Goal: Subscribe to service/newsletter

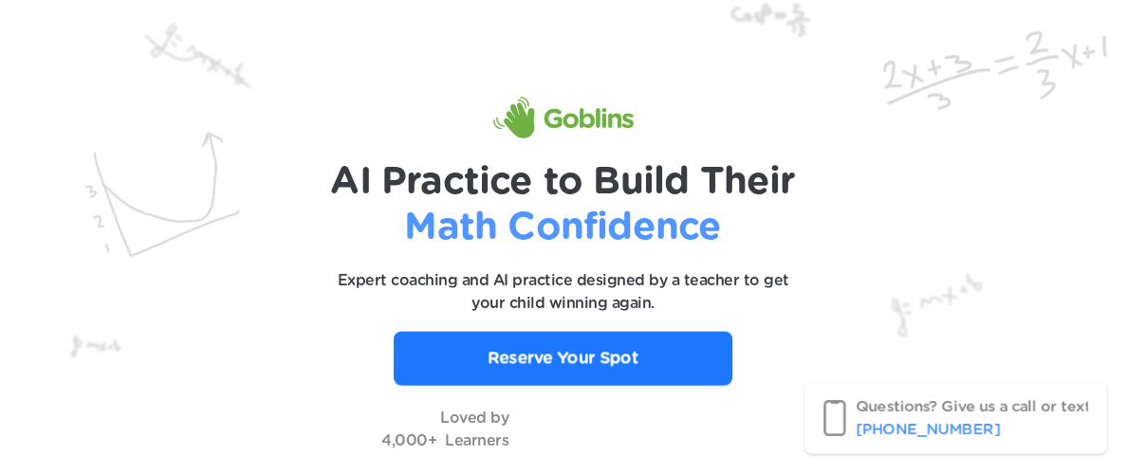
click at [597, 368] on p "Reserve Your Spot" at bounding box center [563, 358] width 151 height 25
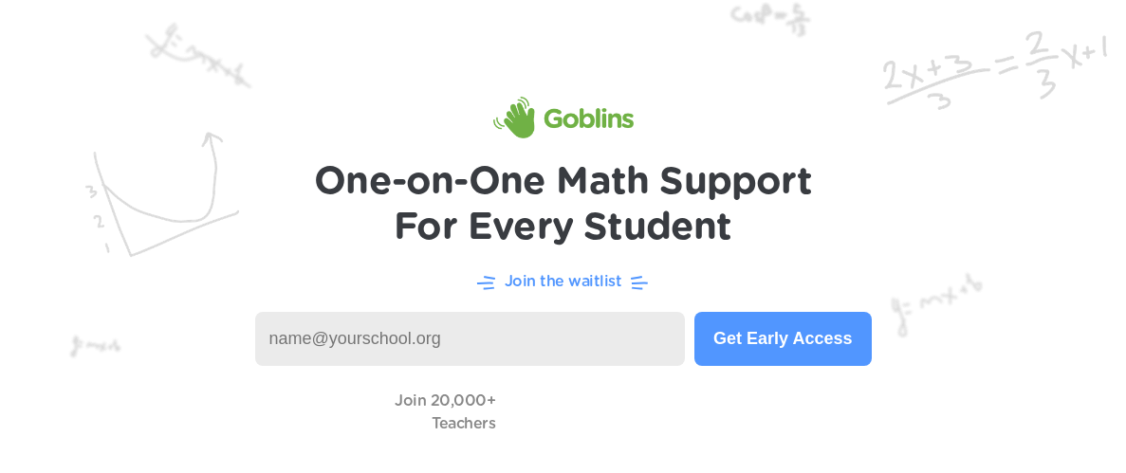
click at [464, 348] on input at bounding box center [470, 339] width 431 height 54
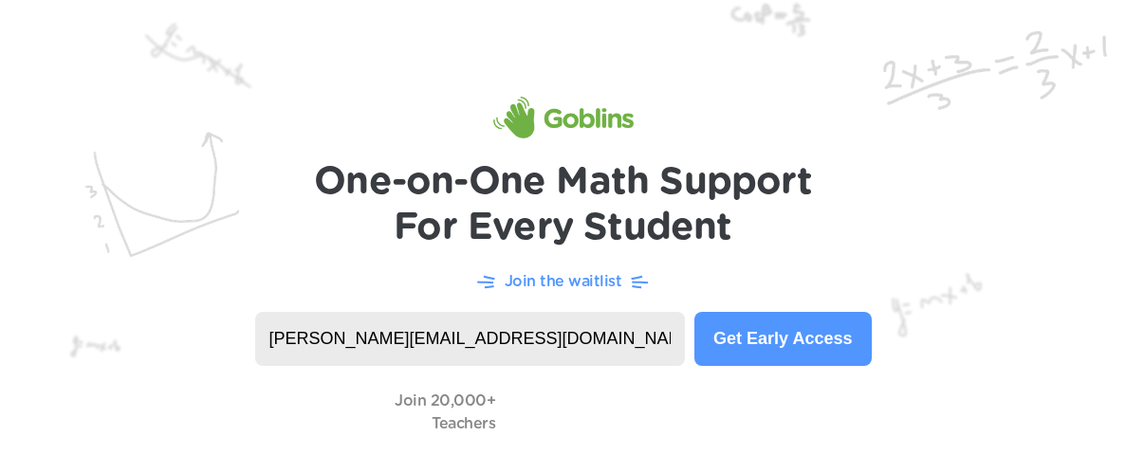
click at [786, 349] on button "Get Early Access" at bounding box center [783, 339] width 176 height 54
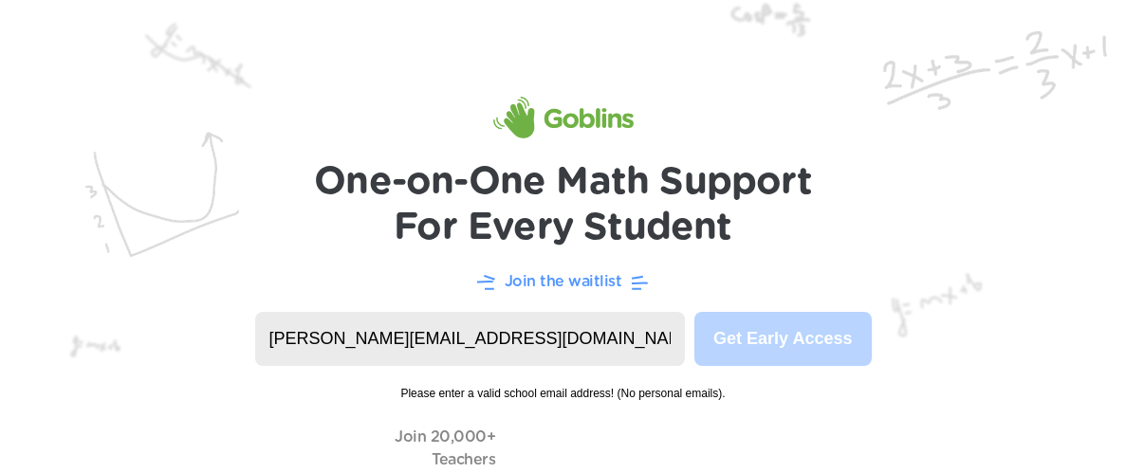
click at [447, 345] on input "[PERSON_NAME][EMAIL_ADDRESS][DOMAIN_NAME]" at bounding box center [470, 339] width 431 height 54
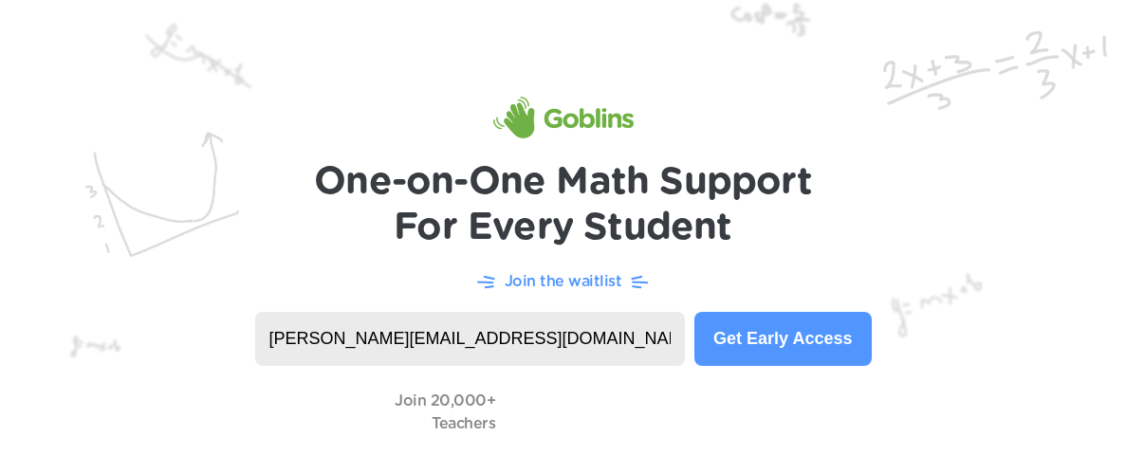
click at [771, 328] on button "Get Early Access" at bounding box center [783, 339] width 176 height 54
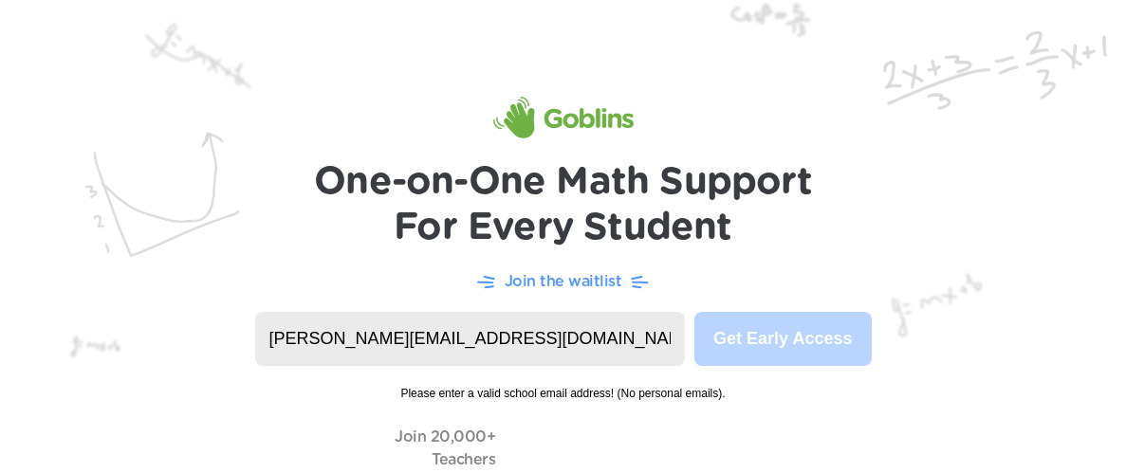
click at [504, 342] on input "[PERSON_NAME][EMAIL_ADDRESS][DOMAIN_NAME]" at bounding box center [470, 339] width 431 height 54
drag, startPoint x: 504, startPoint y: 342, endPoint x: 126, endPoint y: 346, distance: 377.7
click at [126, 346] on header "One-on-One Math Support For Every Student Join the waitlist [PERSON_NAME][EMAIL…" at bounding box center [563, 256] width 1126 height 513
click at [126, 346] on img at bounding box center [563, 256] width 1126 height 513
click at [452, 338] on input "[PERSON_NAME][EMAIL_ADDRESS][DOMAIN_NAME]" at bounding box center [470, 339] width 431 height 54
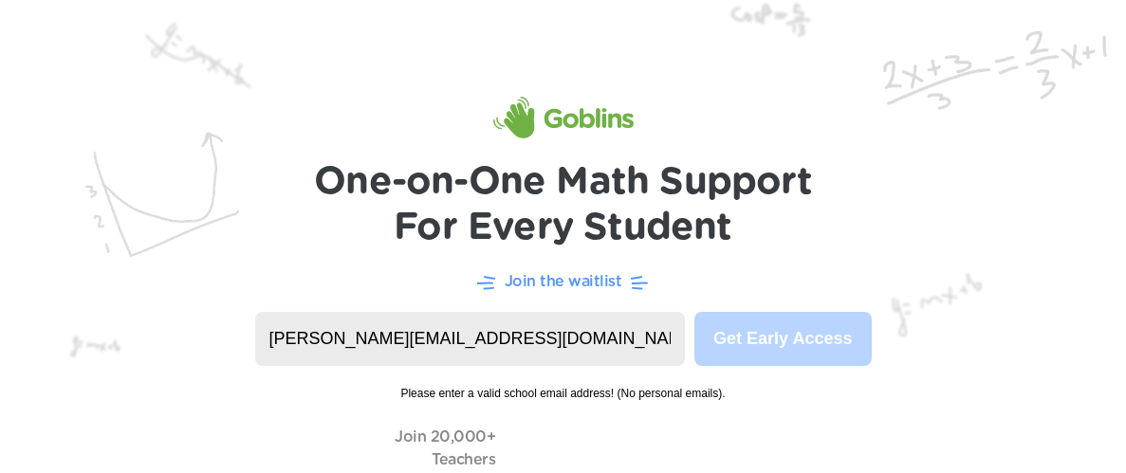
click at [452, 338] on input "[PERSON_NAME][EMAIL_ADDRESS][DOMAIN_NAME]" at bounding box center [470, 339] width 431 height 54
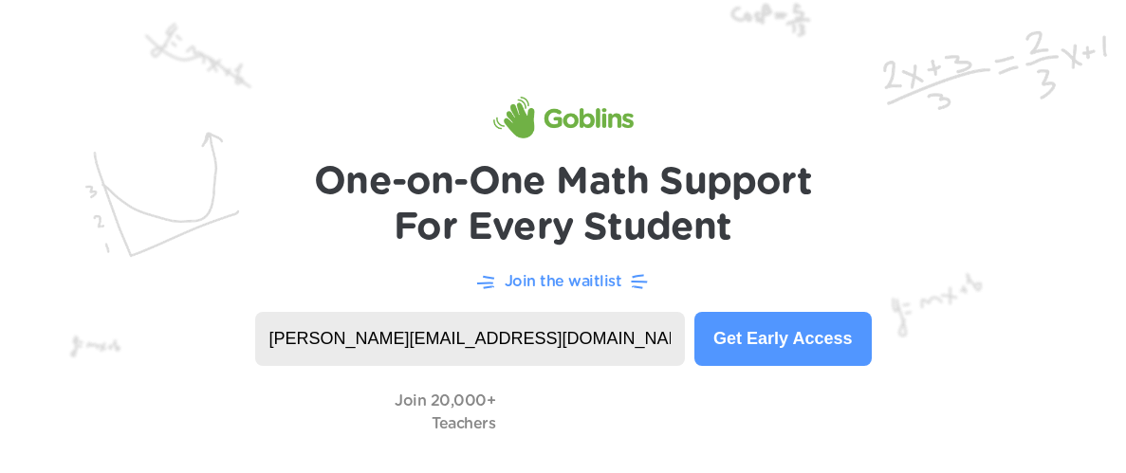
click at [806, 330] on button "Get Early Access" at bounding box center [783, 339] width 176 height 54
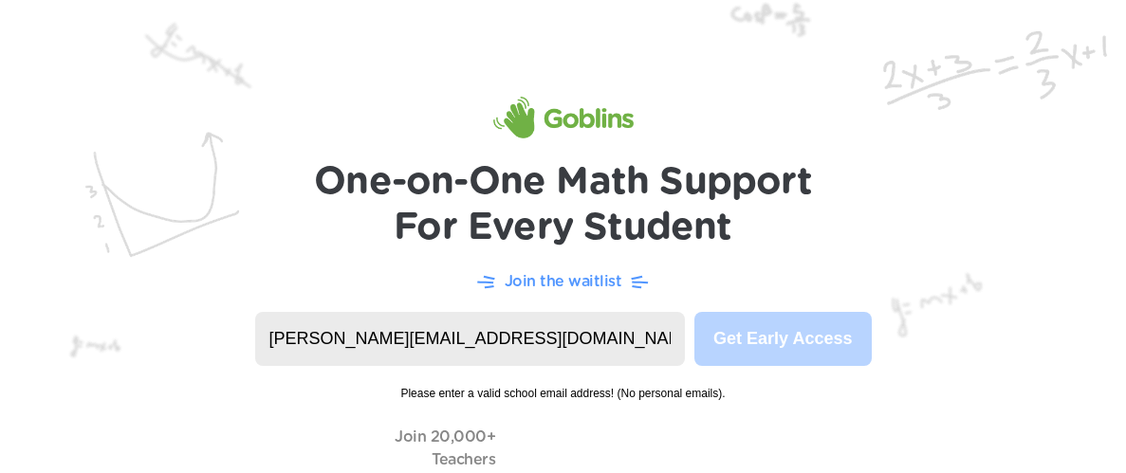
click at [624, 340] on input "[PERSON_NAME][EMAIL_ADDRESS][DOMAIN_NAME]" at bounding box center [470, 339] width 431 height 54
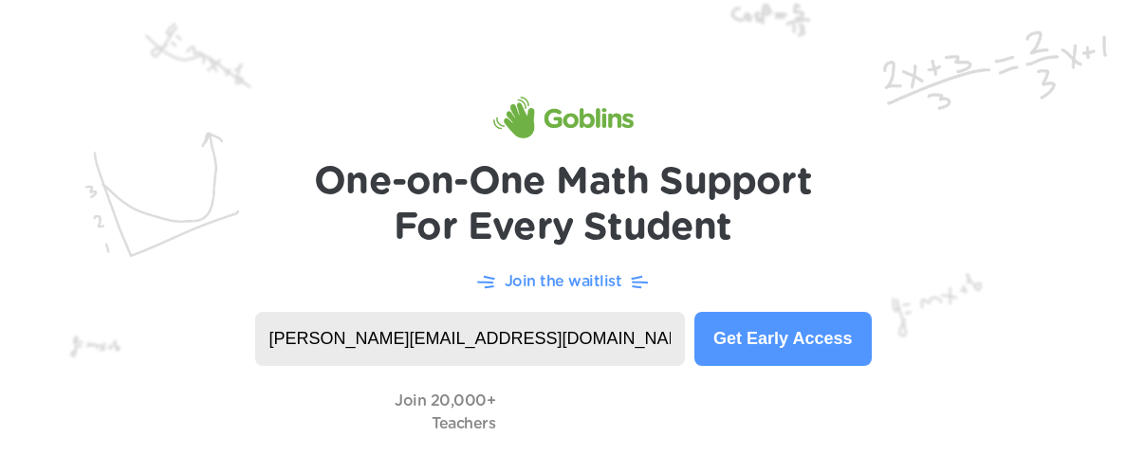
type input "[PERSON_NAME][EMAIL_ADDRESS][DOMAIN_NAME]"
click at [789, 339] on button "Get Early Access" at bounding box center [783, 339] width 176 height 54
